Goal: Task Accomplishment & Management: Manage account settings

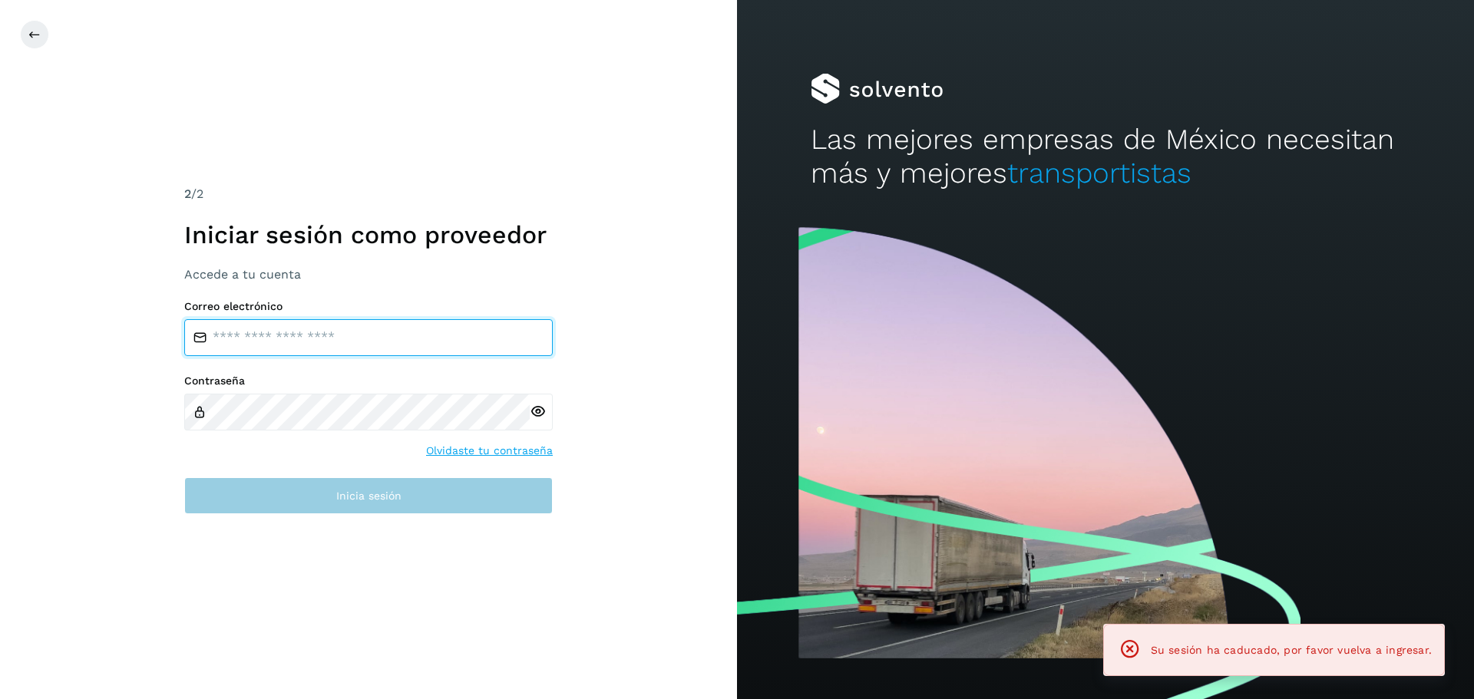
type input "**********"
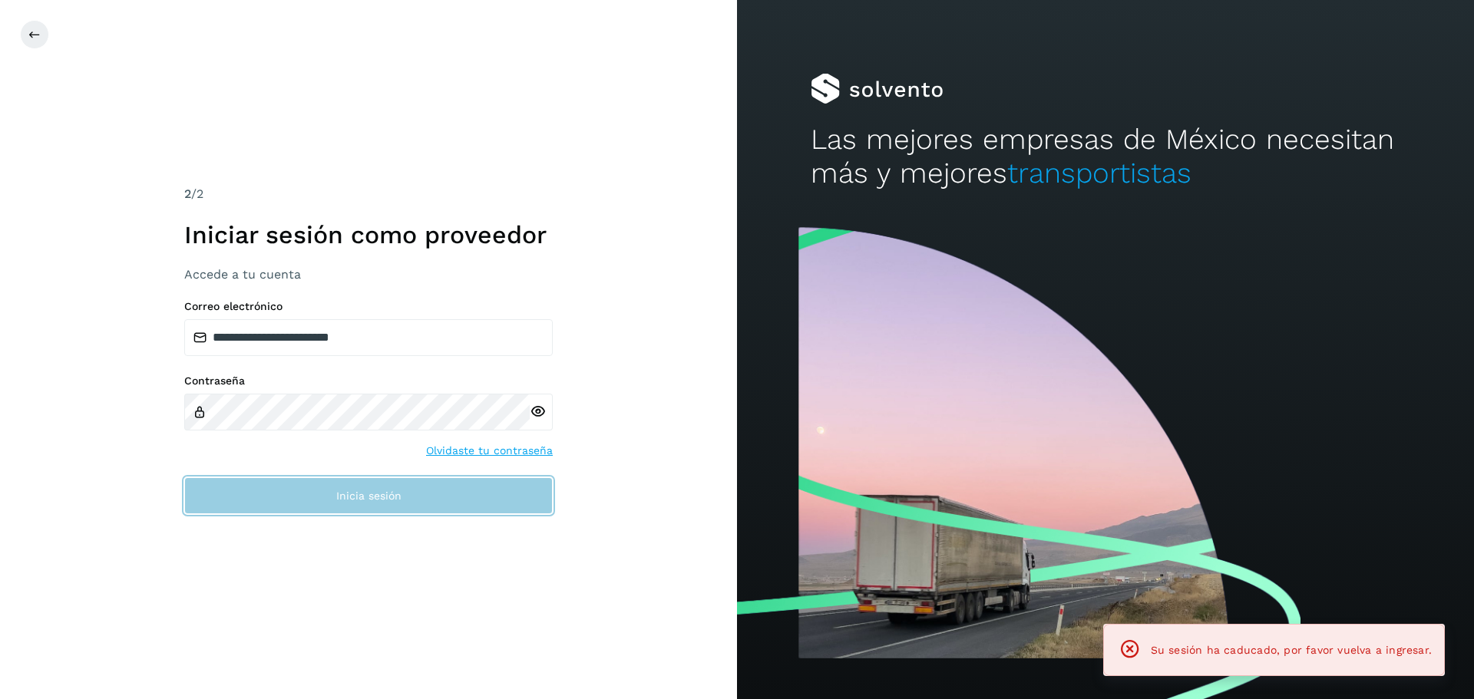
click at [396, 497] on span "Inicia sesión" at bounding box center [368, 495] width 65 height 11
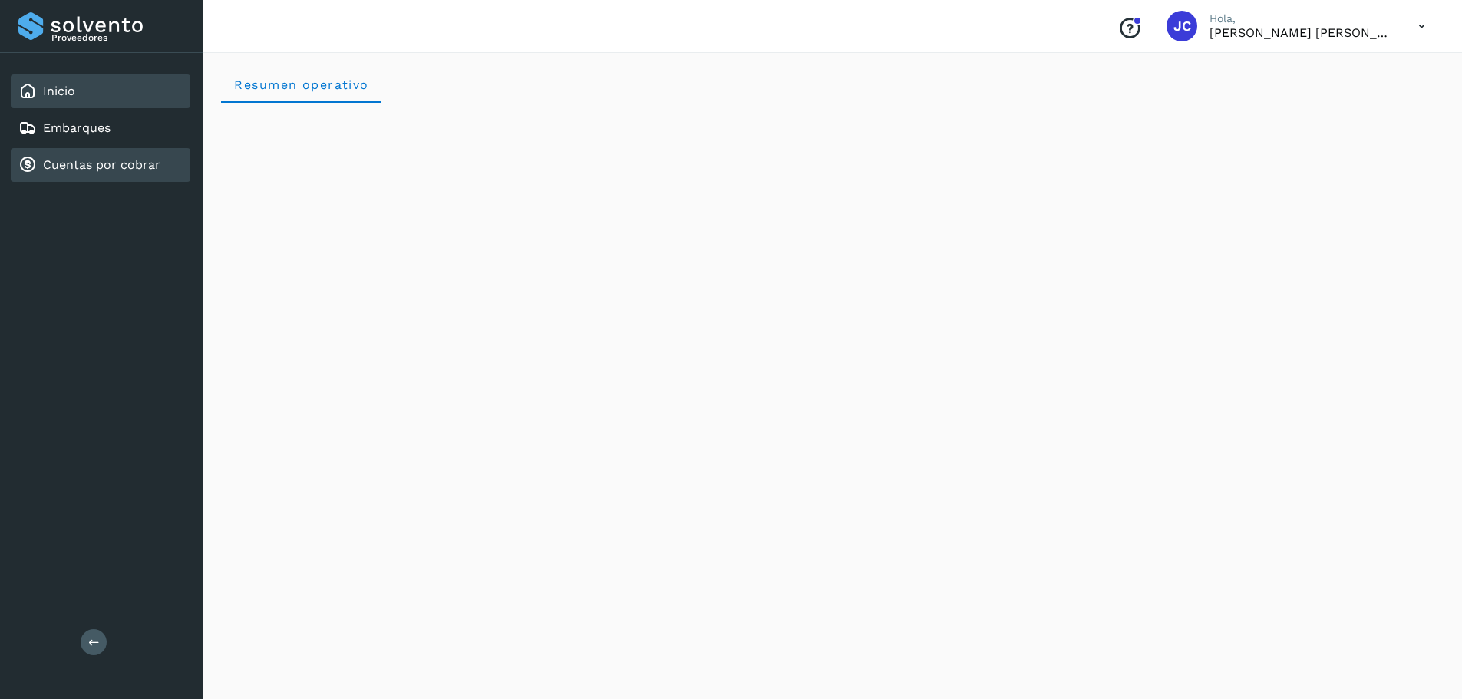
click at [112, 158] on link "Cuentas por cobrar" at bounding box center [101, 164] width 117 height 15
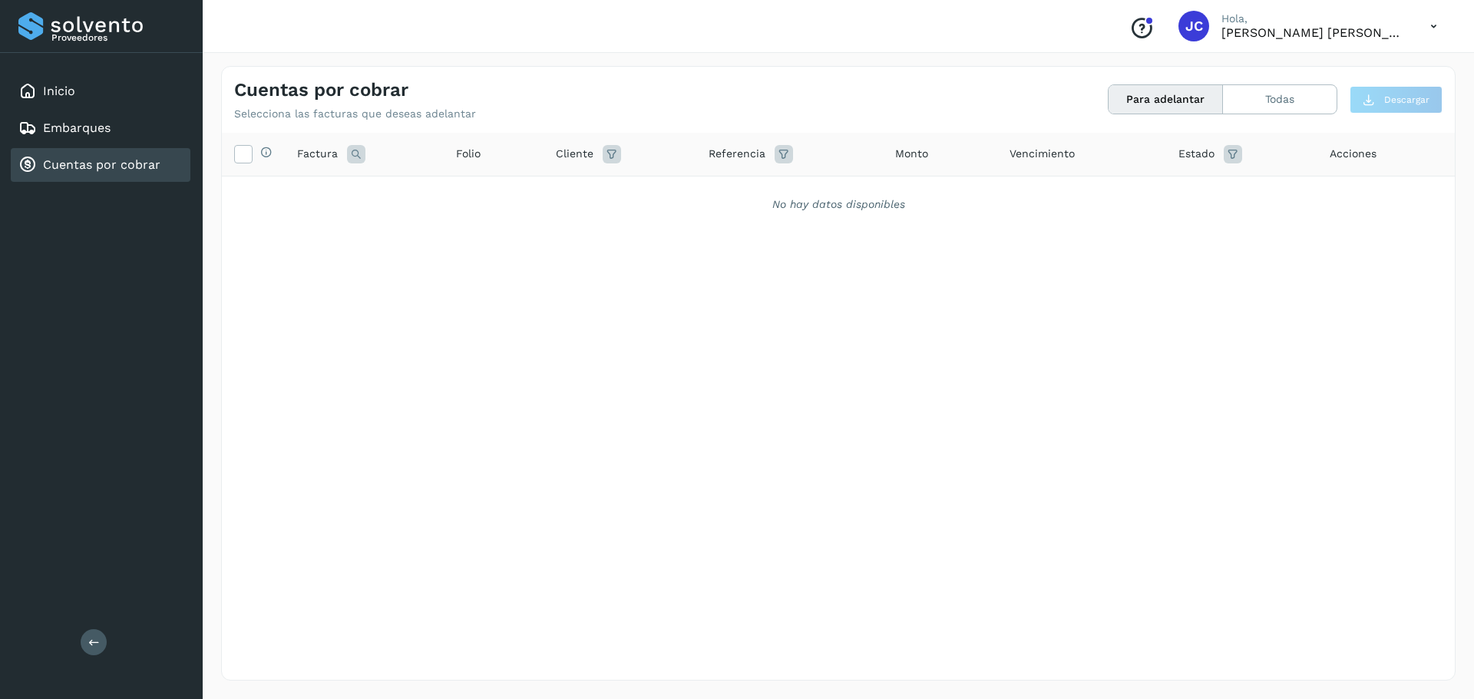
click at [1179, 103] on button "Para adelantar" at bounding box center [1165, 99] width 114 height 28
click at [1270, 99] on button "Todas" at bounding box center [1280, 99] width 114 height 28
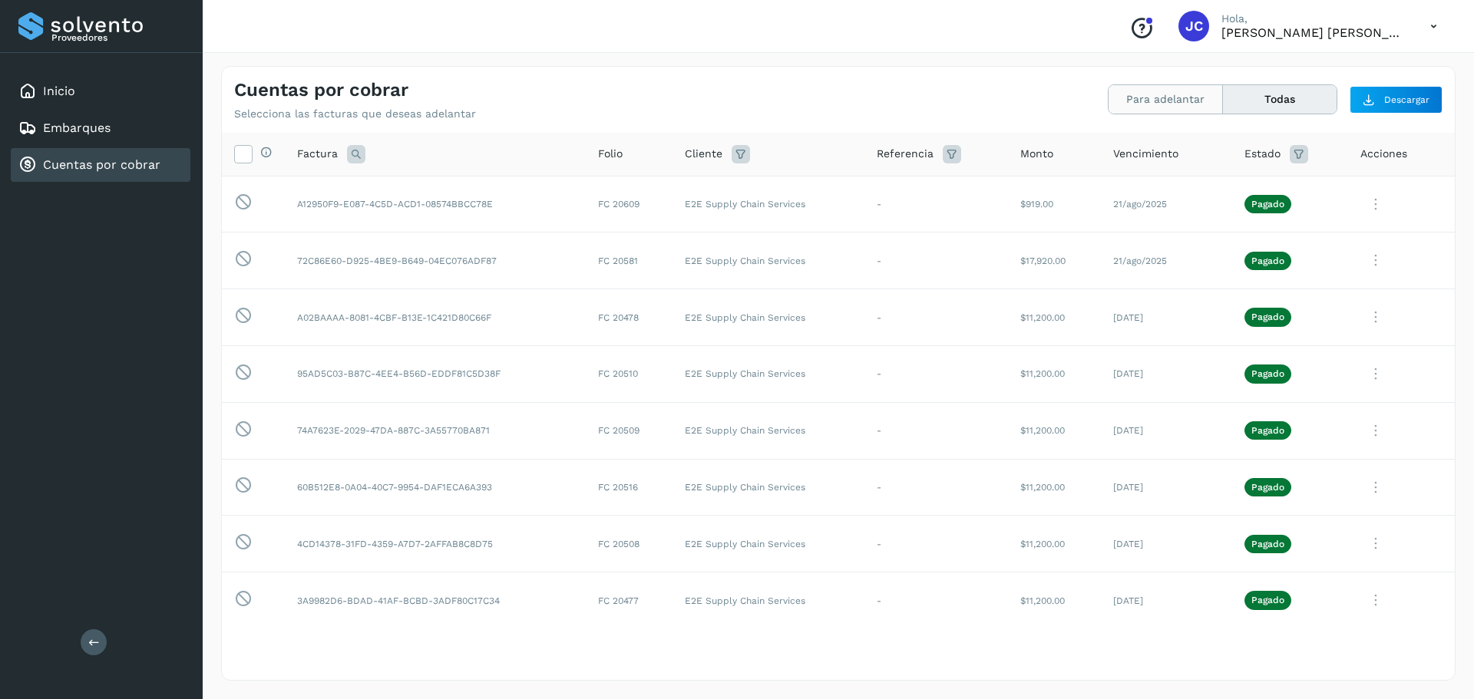
click at [1155, 94] on button "Para adelantar" at bounding box center [1165, 99] width 114 height 28
